Goal: Task Accomplishment & Management: Complete application form

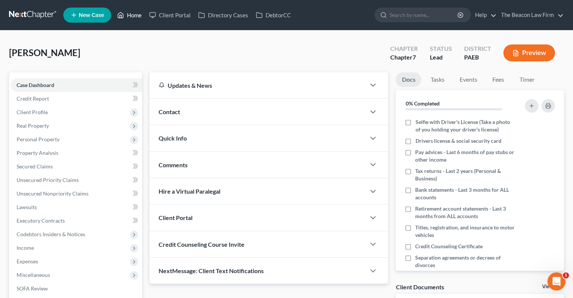
click at [129, 19] on link "Home" at bounding box center [129, 15] width 32 height 14
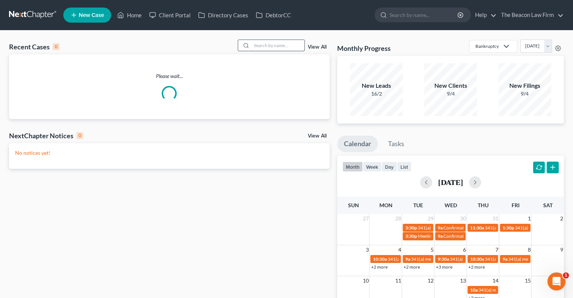
click at [271, 45] on input "search" at bounding box center [278, 45] width 53 height 11
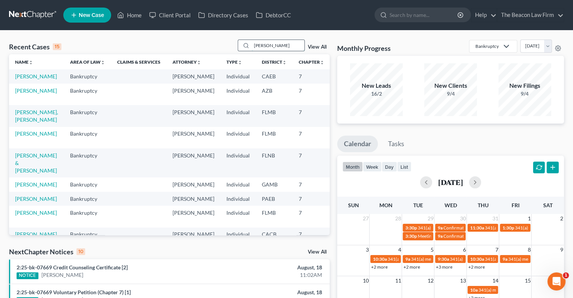
type input "[PERSON_NAME]"
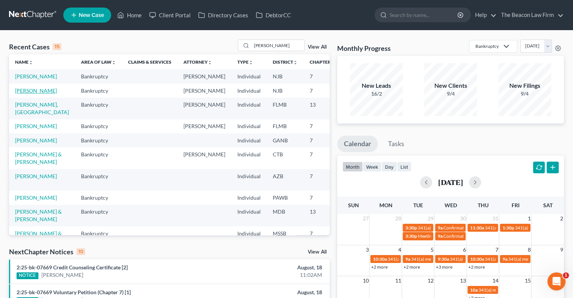
click at [27, 94] on link "[PERSON_NAME]" at bounding box center [36, 90] width 42 height 6
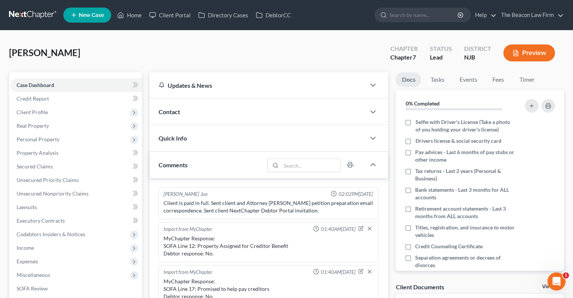
scroll to position [168, 0]
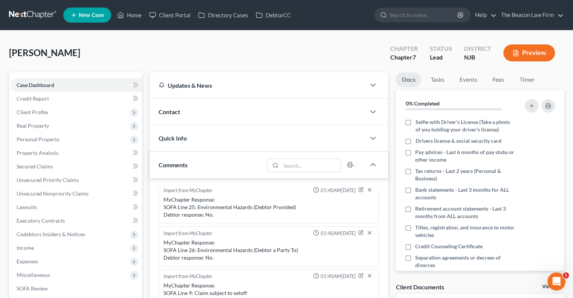
click at [147, 90] on div "Updates & News × [US_STATE][GEOGRAPHIC_DATA] Notes Take a look at NextChapter's…" at bounding box center [269, 302] width 246 height 461
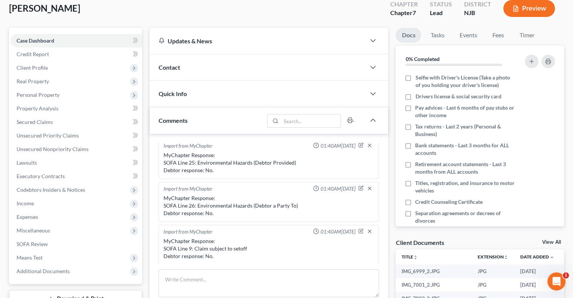
scroll to position [45, 0]
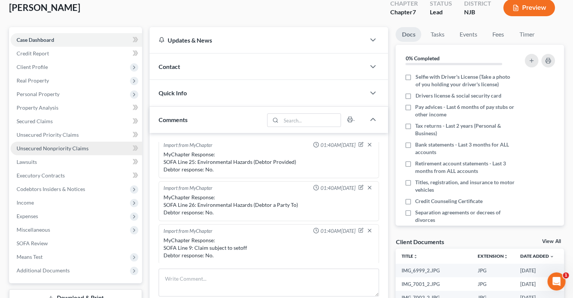
click at [53, 145] on span "Unsecured Nonpriority Claims" at bounding box center [53, 148] width 72 height 6
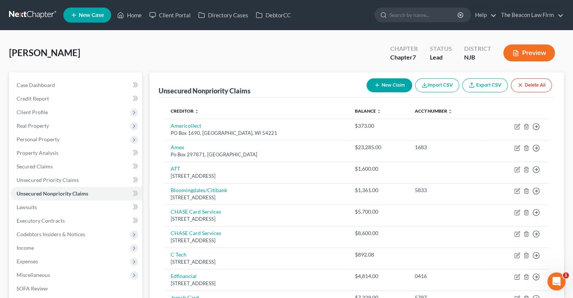
click at [385, 87] on button "New Claim" at bounding box center [389, 85] width 46 height 14
select select "0"
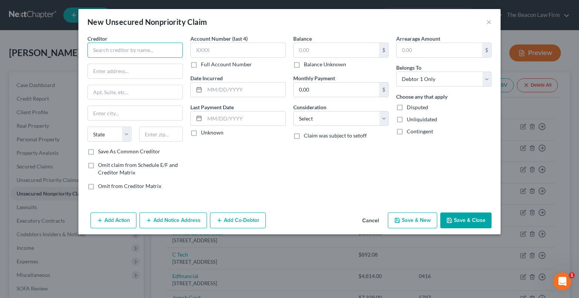
click at [156, 52] on input "text" at bounding box center [134, 50] width 95 height 15
type input "Team Health"
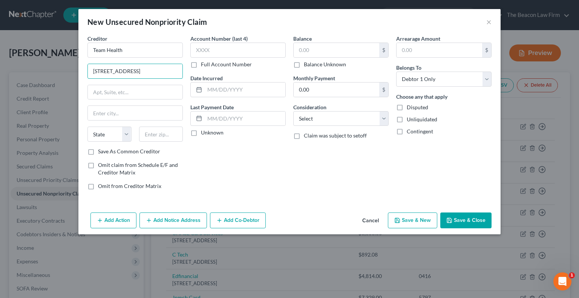
type input "[STREET_ADDRESS]"
click at [157, 134] on input "text" at bounding box center [161, 134] width 44 height 15
type input "44333"
type input "Akron"
select select "36"
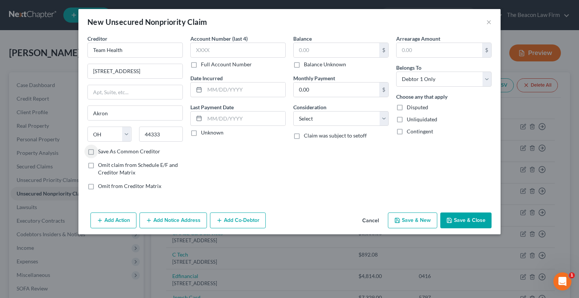
click at [98, 153] on label "Save As Common Creditor" at bounding box center [129, 152] width 62 height 8
click at [101, 153] on input "Save As Common Creditor" at bounding box center [103, 150] width 5 height 5
checkbox input "true"
click at [315, 46] on input "text" at bounding box center [335, 50] width 85 height 14
type input "861"
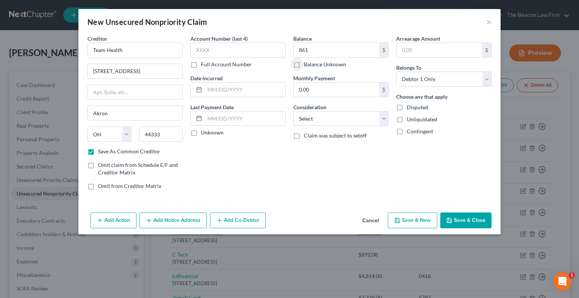
click at [460, 217] on button "Save & Close" at bounding box center [465, 220] width 51 height 16
checkbox input "false"
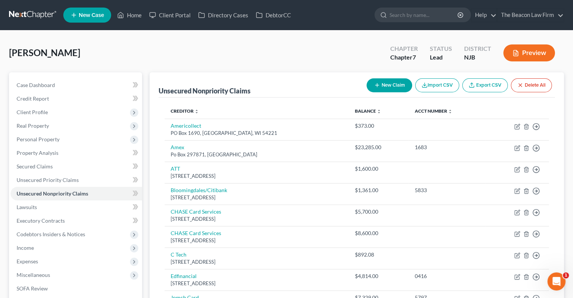
click at [383, 89] on button "New Claim" at bounding box center [389, 85] width 46 height 14
select select "0"
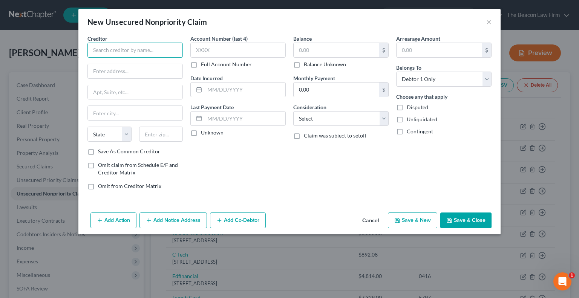
click at [154, 46] on input "text" at bounding box center [134, 50] width 95 height 15
type input "I"
type input "Y"
click at [154, 53] on input "United Health Care" at bounding box center [134, 50] width 95 height 15
type input "United HealthCare Services"
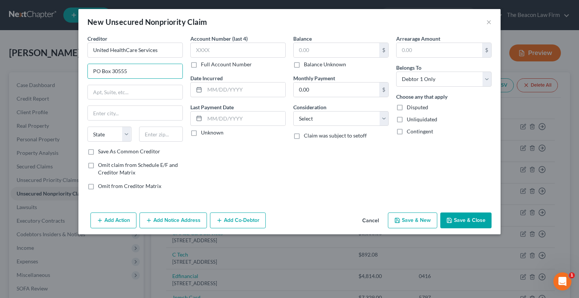
type input "PO Box 30555"
click at [161, 130] on input "text" at bounding box center [161, 134] width 44 height 15
type input "84130"
type input "[GEOGRAPHIC_DATA]"
select select "46"
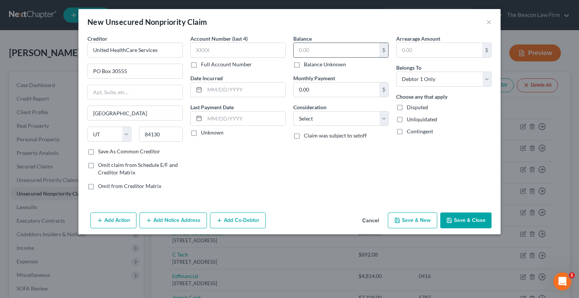
click at [300, 49] on input "text" at bounding box center [335, 50] width 85 height 14
type input "2,900.88"
click at [472, 221] on button "Save & Close" at bounding box center [465, 220] width 51 height 16
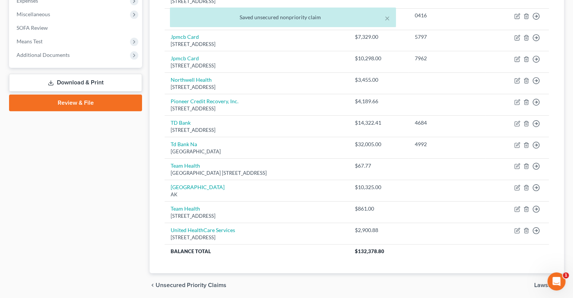
click at [85, 87] on link "Download & Print" at bounding box center [75, 83] width 133 height 18
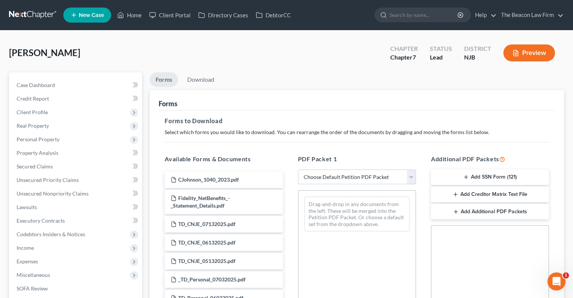
click at [340, 174] on select "Choose Default Petition PDF Packet Complete Bankruptcy Petition (all forms and …" at bounding box center [357, 176] width 118 height 15
select select "0"
click at [298, 169] on select "Choose Default Petition PDF Packet Complete Bankruptcy Petition (all forms and …" at bounding box center [357, 176] width 118 height 15
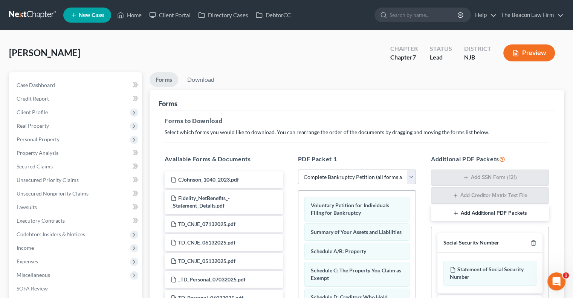
scroll to position [167, 0]
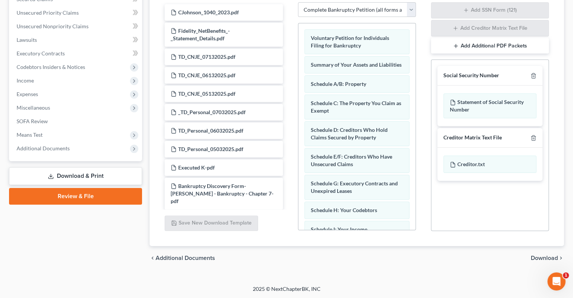
click at [530, 75] on div at bounding box center [531, 75] width 9 height 7
click at [534, 76] on line "button" at bounding box center [534, 77] width 0 height 2
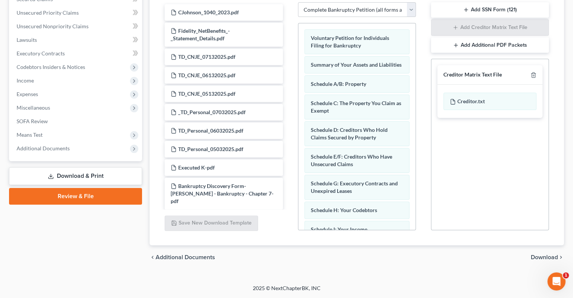
scroll to position [166, 0]
click at [534, 76] on line "button" at bounding box center [534, 77] width 0 height 2
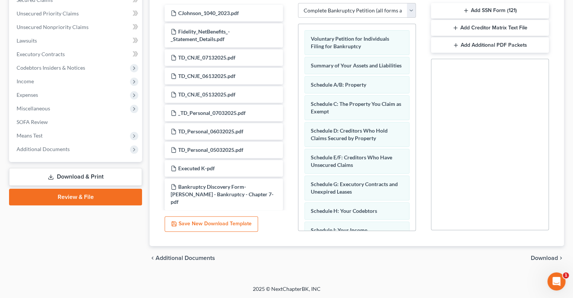
click at [545, 250] on div "chevron_left Additional Documents Download chevron_right" at bounding box center [357, 258] width 414 height 24
click at [543, 255] on span "Download" at bounding box center [544, 258] width 27 height 6
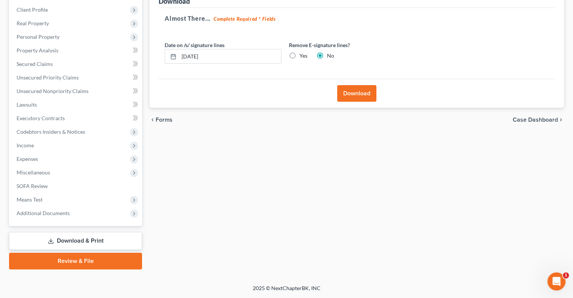
scroll to position [102, 0]
click at [364, 94] on button "Download" at bounding box center [356, 94] width 39 height 17
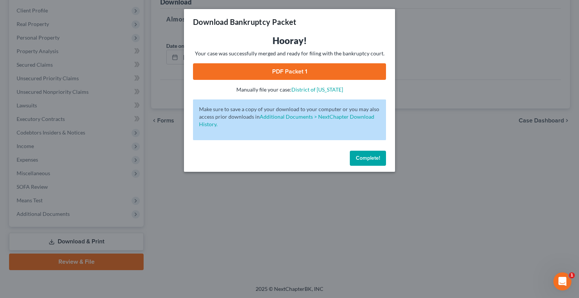
click at [273, 72] on link "PDF Packet 1" at bounding box center [289, 71] width 193 height 17
